Goal: Transaction & Acquisition: Purchase product/service

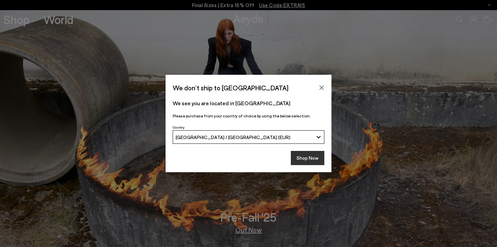
click at [308, 162] on button "Shop Now" at bounding box center [308, 158] width 34 height 14
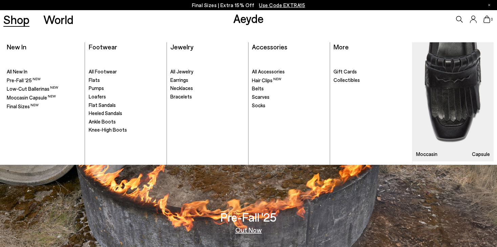
click at [14, 20] on link "Shop" at bounding box center [16, 20] width 26 height 12
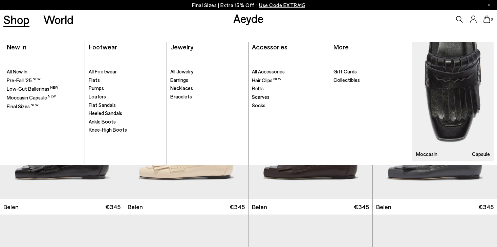
click at [98, 98] on span "Loafers" at bounding box center [97, 96] width 17 height 6
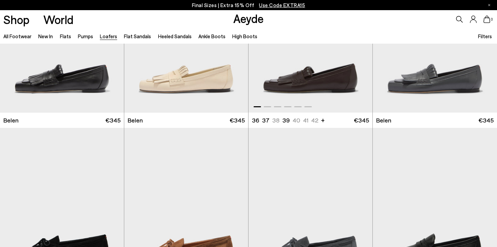
scroll to position [169, 0]
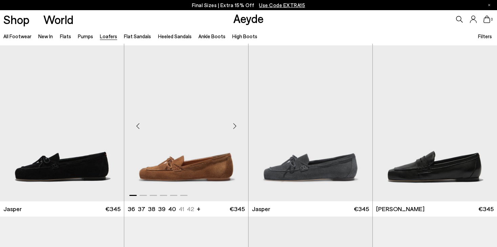
click at [236, 126] on div "Next slide" at bounding box center [235, 126] width 20 height 20
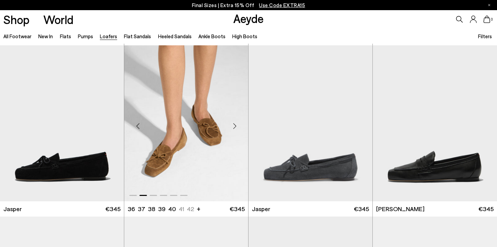
click at [236, 126] on div "Next slide" at bounding box center [235, 126] width 20 height 20
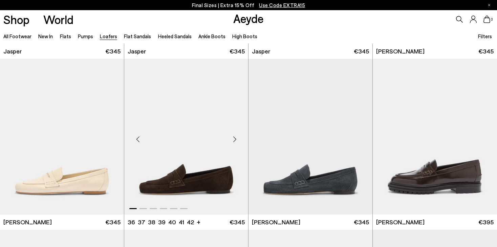
scroll to position [339, 0]
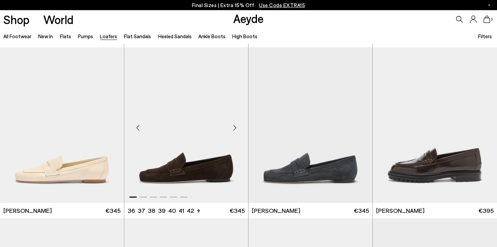
click at [235, 128] on div "Next slide" at bounding box center [235, 128] width 20 height 20
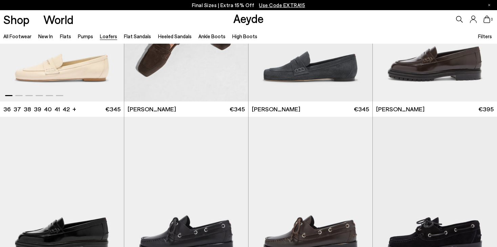
scroll to position [373, 0]
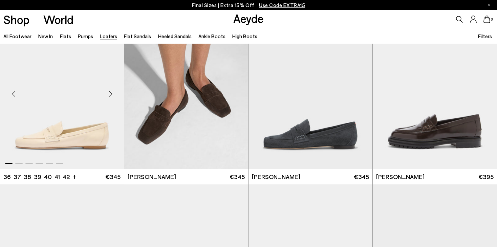
click at [113, 94] on div "Next slide" at bounding box center [110, 94] width 20 height 20
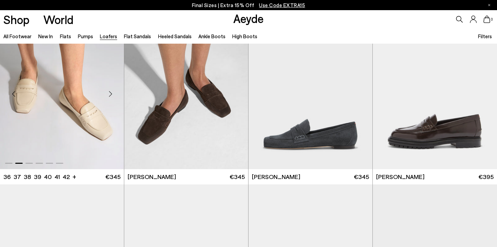
click at [113, 94] on div "Next slide" at bounding box center [110, 94] width 20 height 20
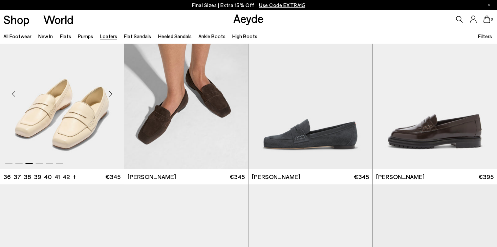
click at [113, 94] on div "Next slide" at bounding box center [110, 94] width 20 height 20
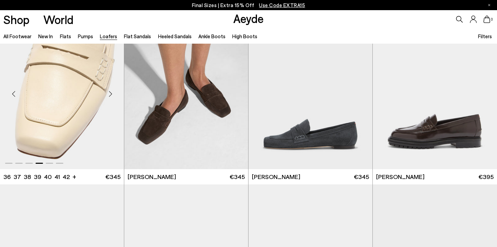
click at [113, 94] on div "Next slide" at bounding box center [110, 94] width 20 height 20
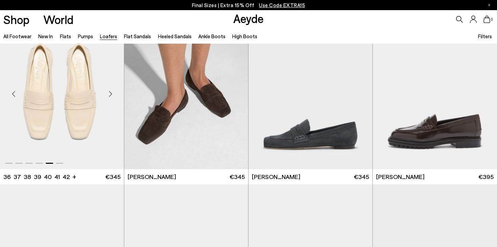
click at [113, 94] on div "Next slide" at bounding box center [110, 94] width 20 height 20
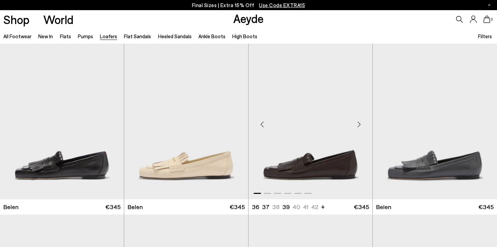
scroll to position [0, 0]
click at [233, 121] on div "Next slide" at bounding box center [235, 124] width 20 height 20
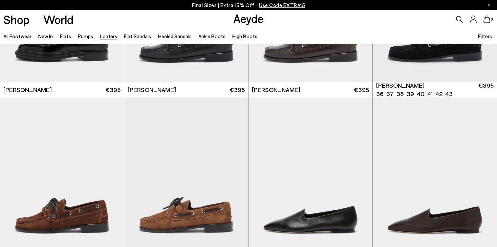
scroll to position [644, 0]
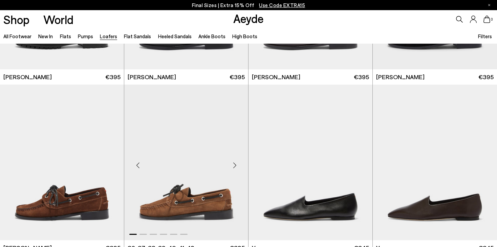
click at [234, 165] on div "Next slide" at bounding box center [235, 165] width 20 height 20
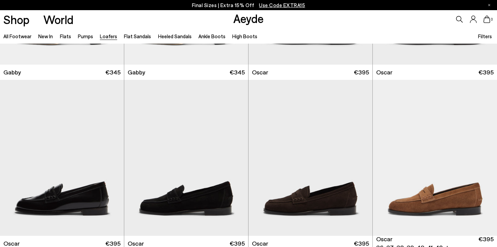
scroll to position [1050, 0]
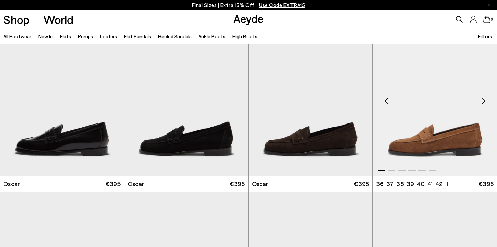
click at [483, 102] on div "Next slide" at bounding box center [484, 101] width 20 height 20
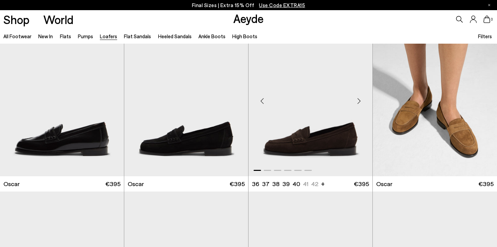
click at [360, 100] on div "Next slide" at bounding box center [359, 101] width 20 height 20
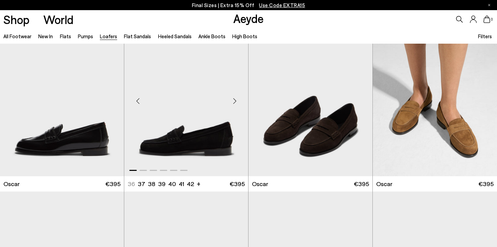
click at [235, 101] on div "Next slide" at bounding box center [235, 101] width 20 height 20
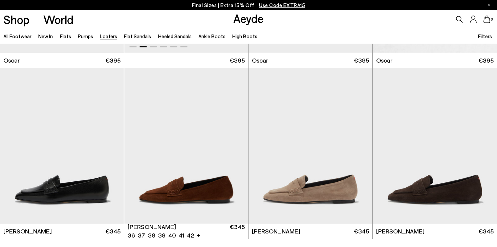
scroll to position [1185, 0]
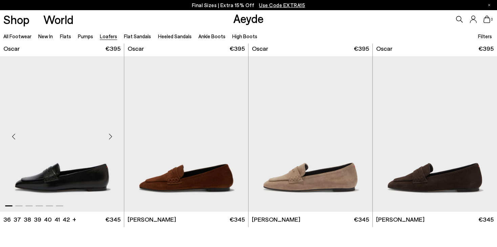
click at [112, 136] on div "Next slide" at bounding box center [110, 137] width 20 height 20
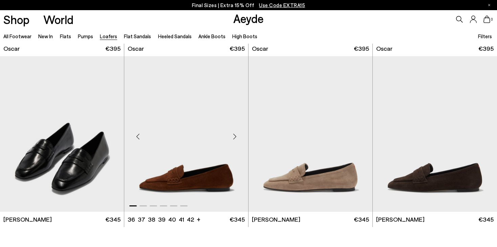
click at [231, 135] on div "Next slide" at bounding box center [235, 137] width 20 height 20
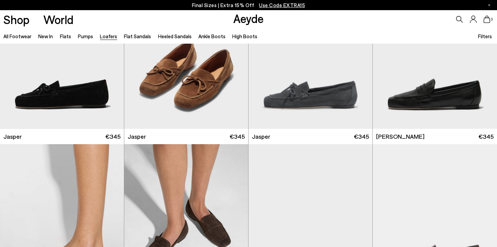
scroll to position [237, 0]
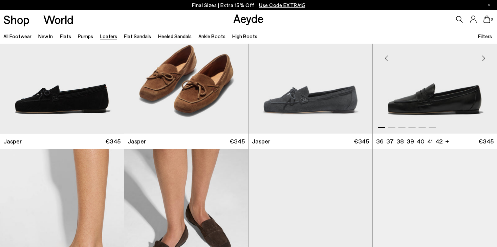
drag, startPoint x: 468, startPoint y: 147, endPoint x: 456, endPoint y: 141, distance: 14.2
click at [456, 141] on div "Lana 36 37.5 37 38.5 38 +" at bounding box center [435, 141] width 118 height 8
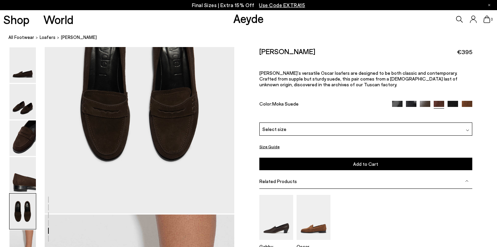
scroll to position [1253, 0]
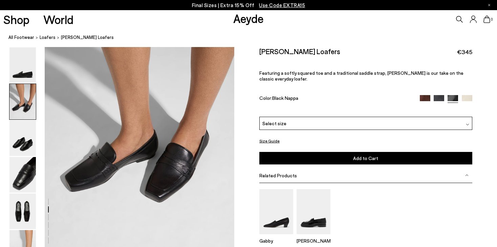
scroll to position [305, 0]
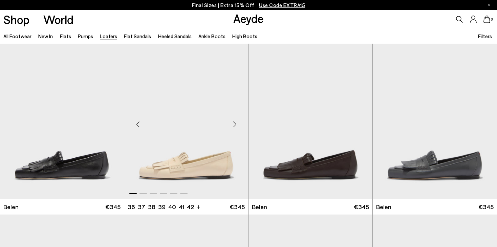
click at [236, 123] on div "Next slide" at bounding box center [235, 124] width 20 height 20
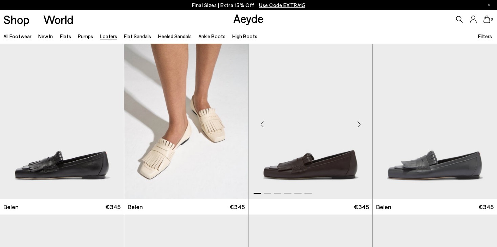
click at [359, 124] on div "Next slide" at bounding box center [359, 124] width 20 height 20
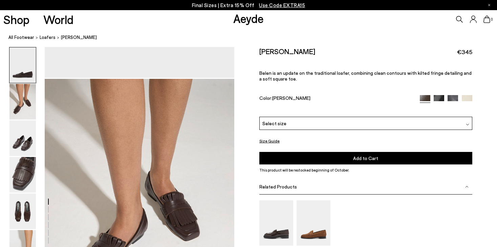
scroll to position [305, 0]
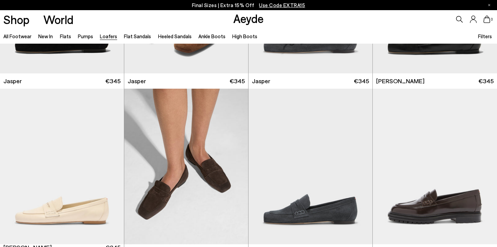
scroll to position [339, 0]
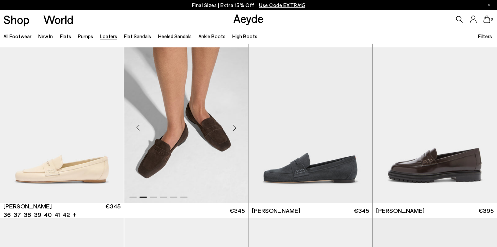
click at [233, 130] on div "Next slide" at bounding box center [235, 128] width 20 height 20
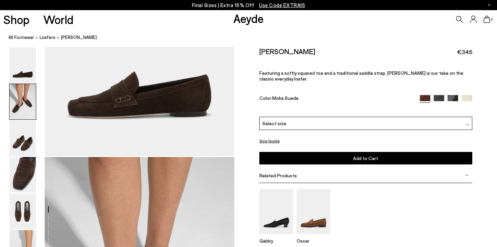
scroll to position [271, 0]
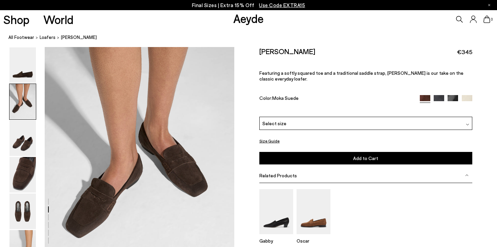
click at [468, 95] on img at bounding box center [467, 100] width 10 height 10
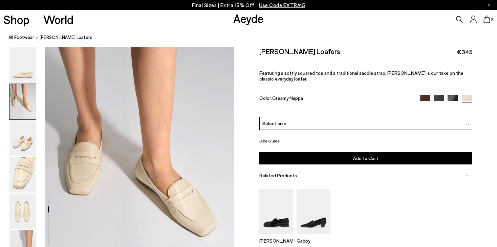
scroll to position [339, 0]
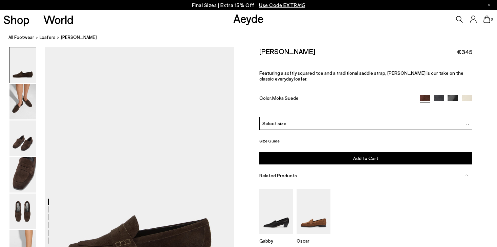
scroll to position [271, 0]
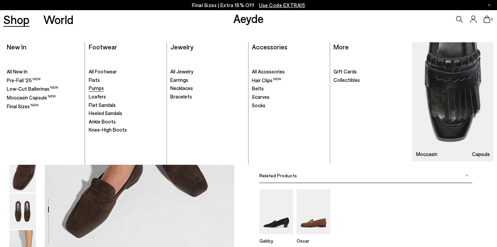
click at [95, 87] on span "Pumps" at bounding box center [96, 88] width 15 height 6
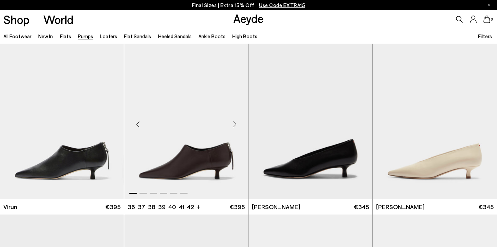
click at [237, 126] on div "Next slide" at bounding box center [235, 124] width 20 height 20
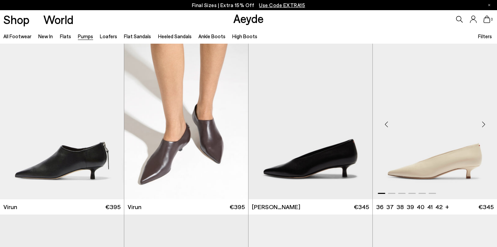
click at [484, 126] on div "Next slide" at bounding box center [484, 124] width 20 height 20
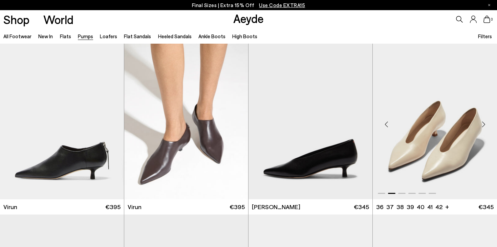
click at [484, 126] on div "Next slide" at bounding box center [484, 124] width 20 height 20
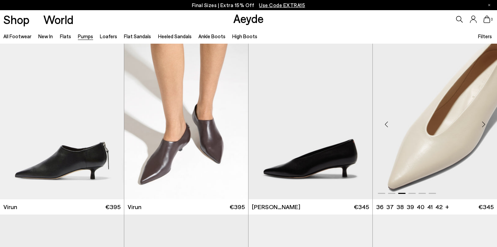
click at [484, 126] on div "Next slide" at bounding box center [484, 124] width 20 height 20
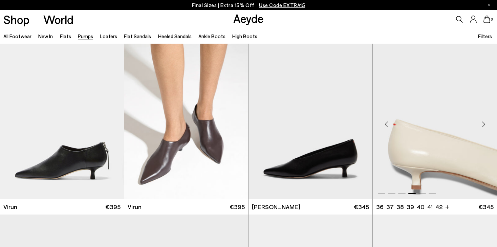
click at [484, 126] on div "Next slide" at bounding box center [484, 124] width 20 height 20
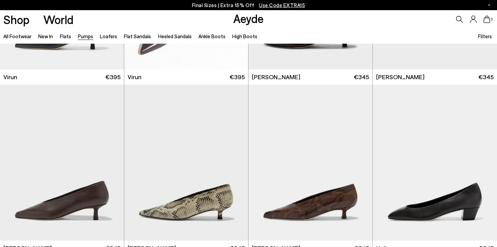
scroll to position [203, 0]
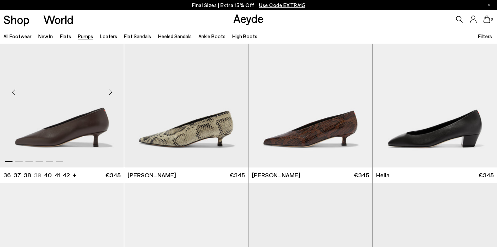
click at [109, 93] on div "Next slide" at bounding box center [110, 92] width 20 height 20
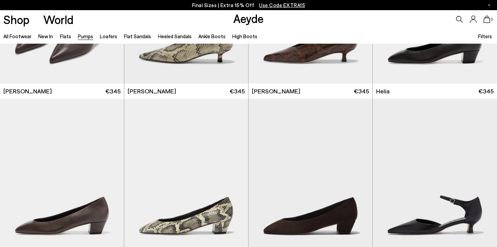
scroll to position [373, 0]
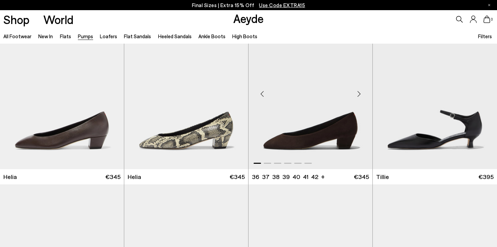
click at [356, 92] on div "Next slide" at bounding box center [359, 94] width 20 height 20
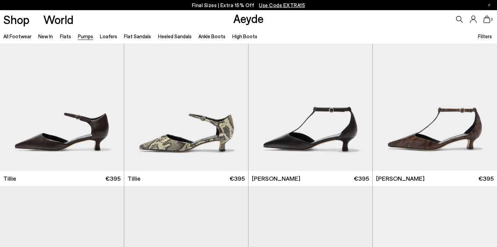
scroll to position [745, 0]
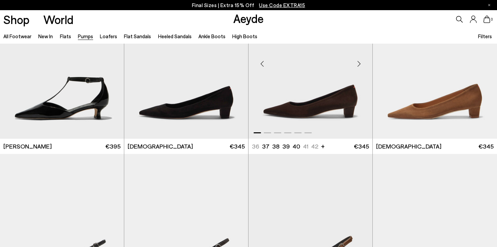
click at [357, 68] on div "Next slide" at bounding box center [359, 64] width 20 height 20
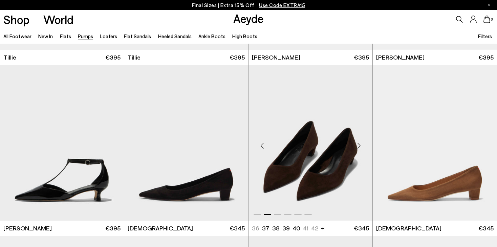
scroll to position [711, 0]
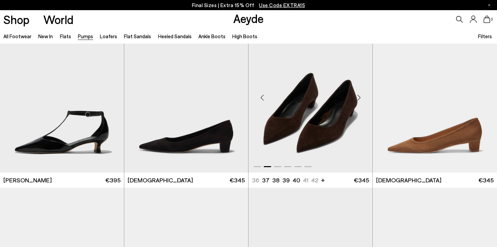
click at [325, 119] on img "2 / 6" at bounding box center [311, 95] width 124 height 156
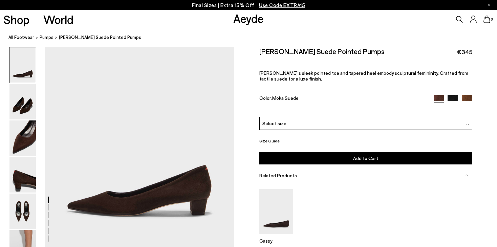
click at [475, 203] on div "Size Guide Shoes Belt Our shoes come in European sizing. The easiest way to mea…" at bounding box center [365, 170] width 263 height 246
click at [461, 212] on div "Cassy" at bounding box center [365, 219] width 213 height 60
click at [43, 39] on span "Pumps" at bounding box center [47, 37] width 14 height 5
